Goal: Task Accomplishment & Management: Manage account settings

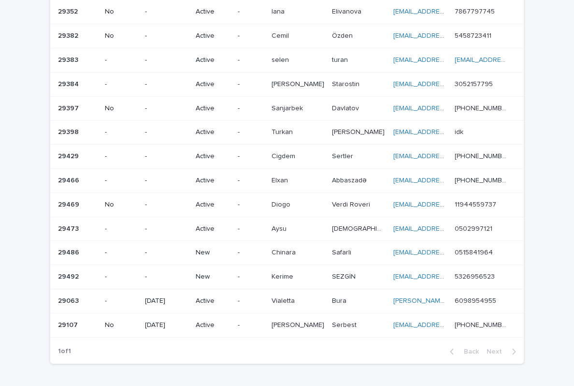
scroll to position [163, 0]
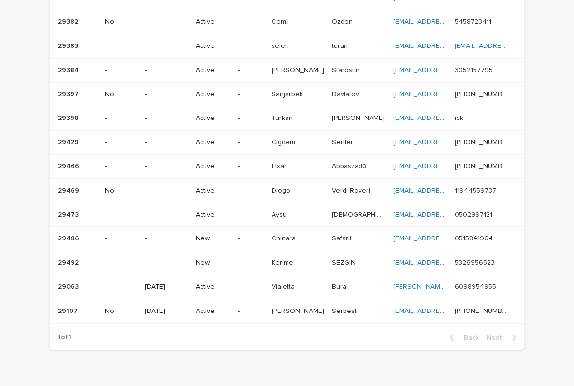
click at [165, 234] on p "-" at bounding box center [166, 238] width 43 height 8
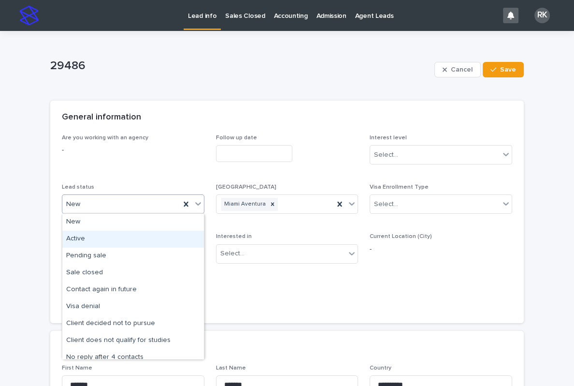
click at [86, 237] on div "Active" at bounding box center [133, 238] width 142 height 17
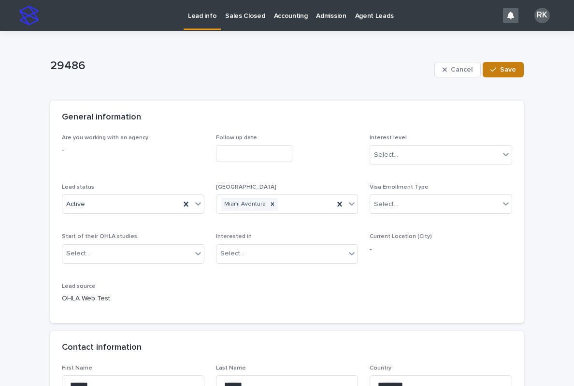
click at [505, 71] on span "Save" at bounding box center [508, 69] width 16 height 7
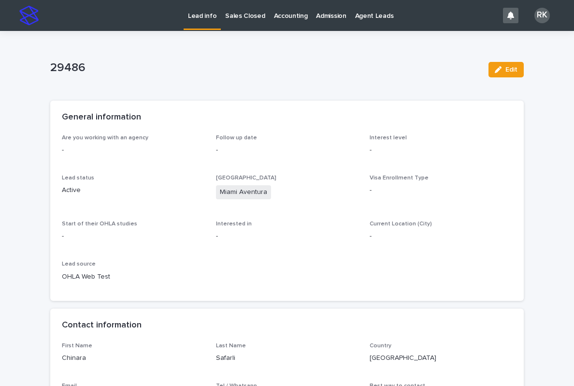
click at [198, 7] on p "Lead info" at bounding box center [202, 10] width 29 height 20
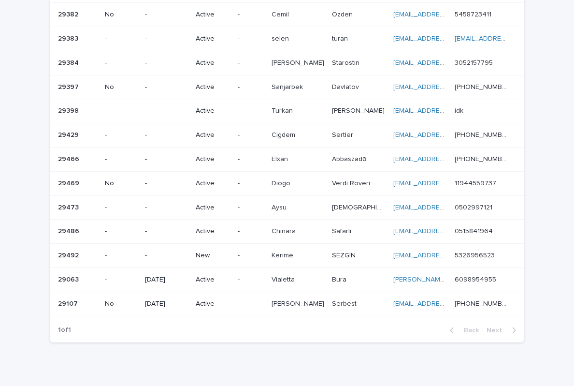
scroll to position [170, 0]
click at [203, 249] on div "New" at bounding box center [213, 256] width 34 height 16
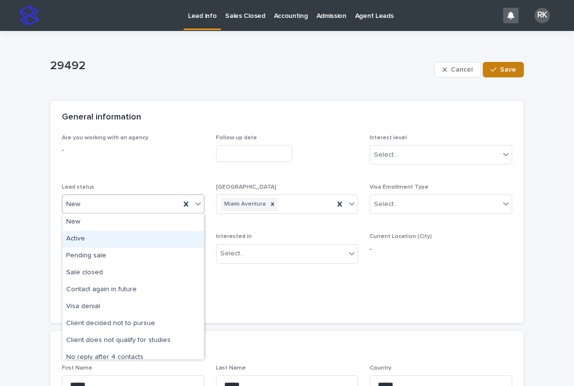
click at [502, 72] on span "Save" at bounding box center [508, 69] width 16 height 7
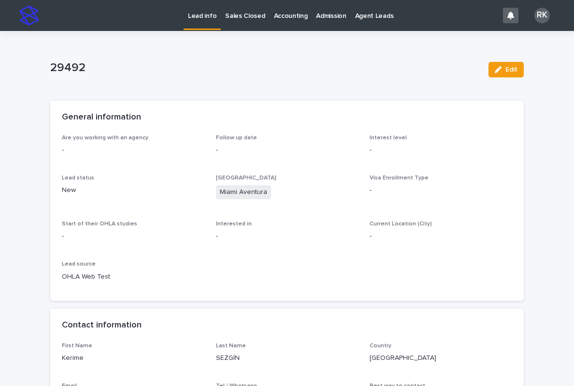
click at [204, 12] on p "Lead info" at bounding box center [202, 10] width 29 height 20
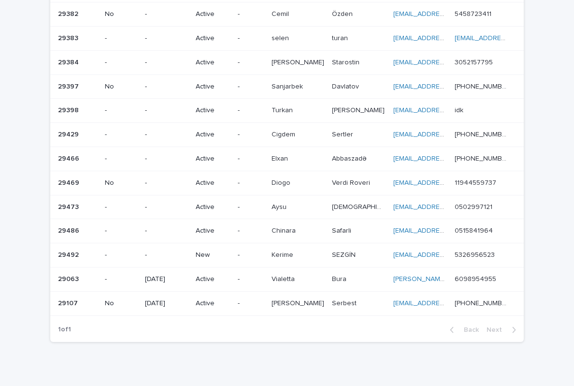
scroll to position [170, 0]
click at [210, 252] on p "New" at bounding box center [213, 256] width 34 height 8
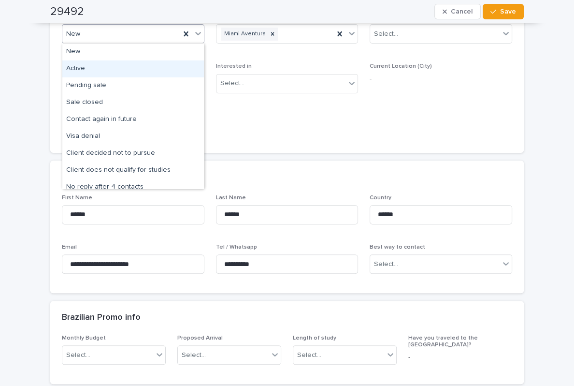
click at [80, 70] on div "Active" at bounding box center [133, 68] width 142 height 17
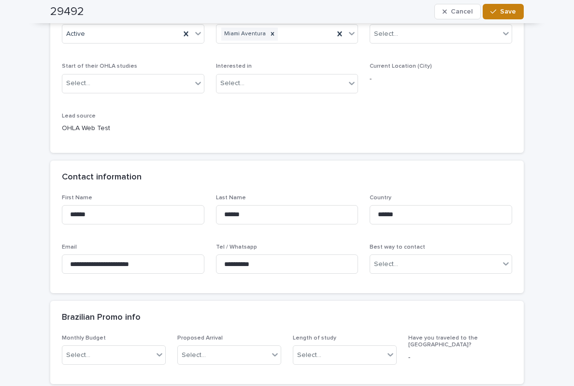
click at [502, 14] on span "Save" at bounding box center [508, 11] width 16 height 7
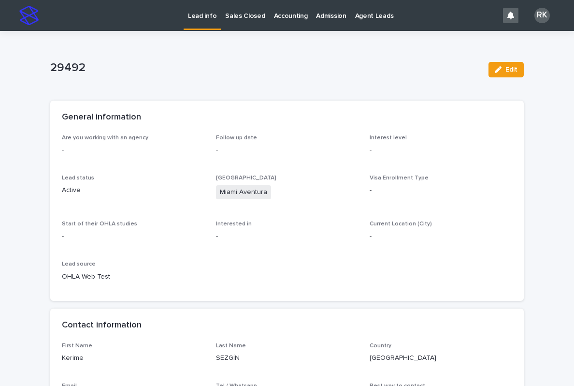
click at [201, 16] on p "Lead info" at bounding box center [202, 10] width 29 height 20
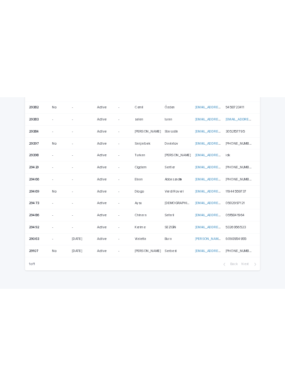
scroll to position [164, 0]
